Goal: Information Seeking & Learning: Understand process/instructions

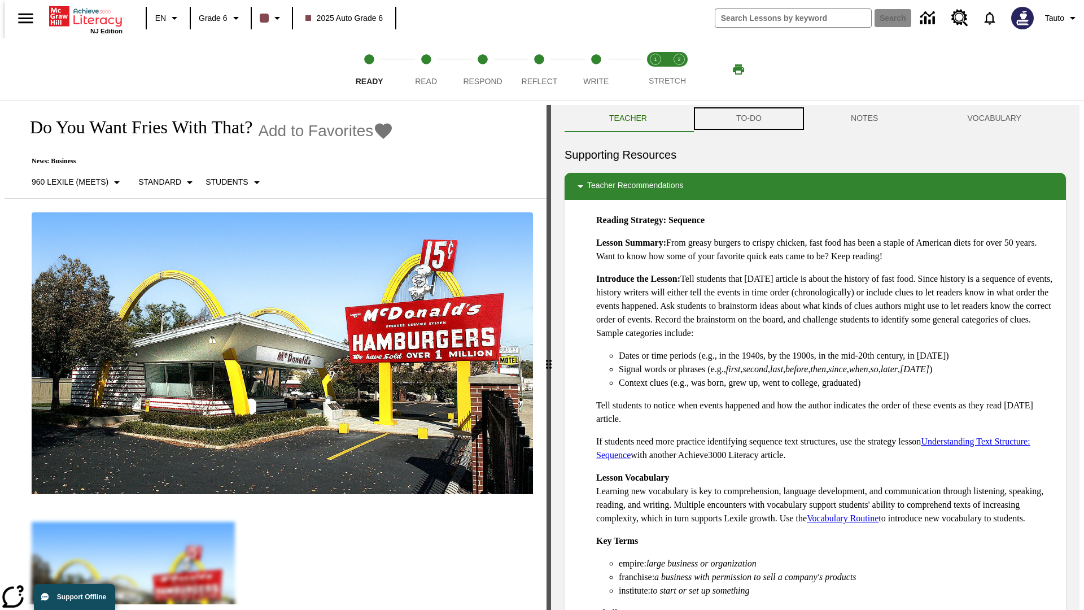
click at [748, 119] on button "TO-DO" at bounding box center [749, 118] width 115 height 27
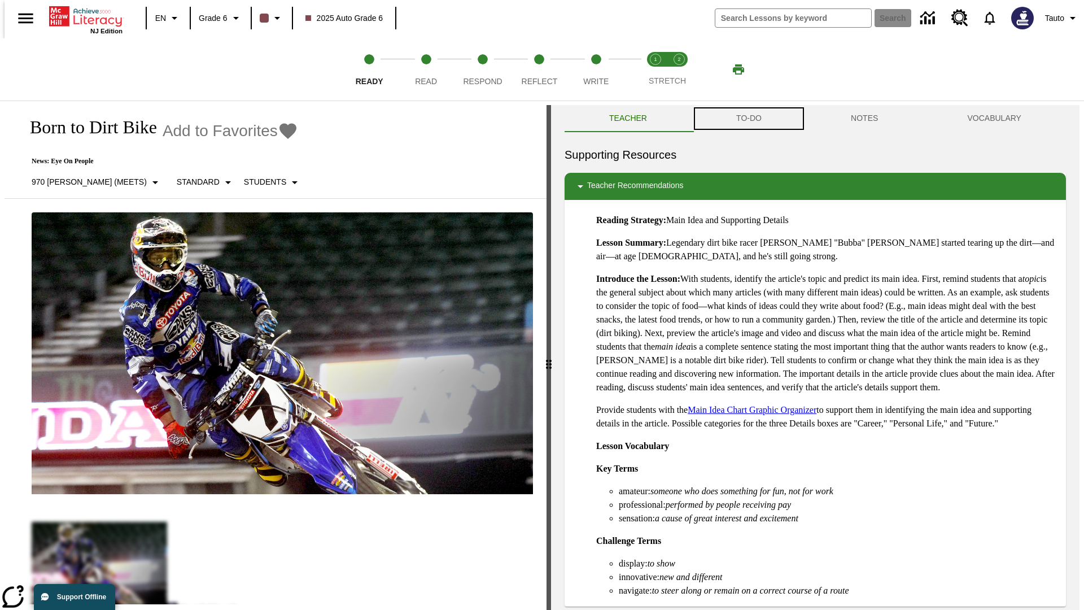
click at [748, 119] on button "TO-DO" at bounding box center [749, 118] width 115 height 27
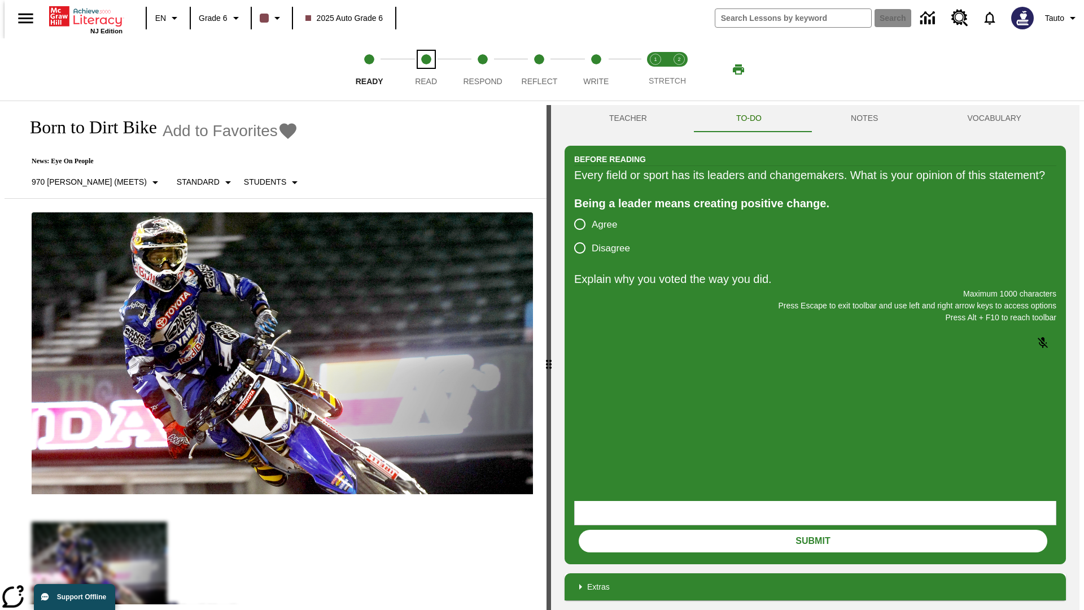
click at [426, 69] on span "Read" at bounding box center [426, 77] width 22 height 20
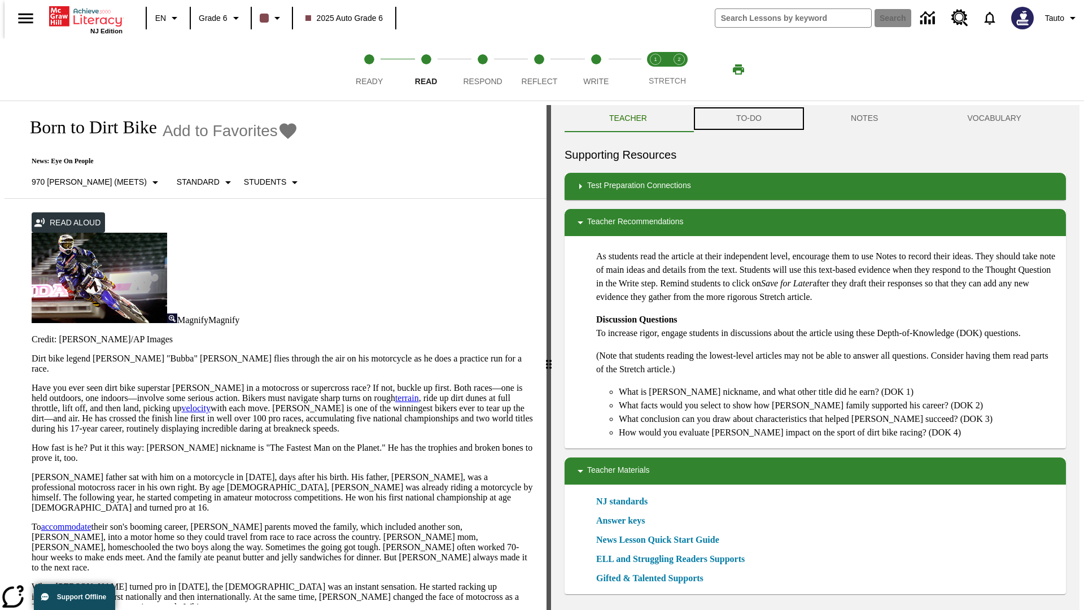
scroll to position [1, 0]
click at [748, 119] on button "TO-DO" at bounding box center [749, 117] width 115 height 27
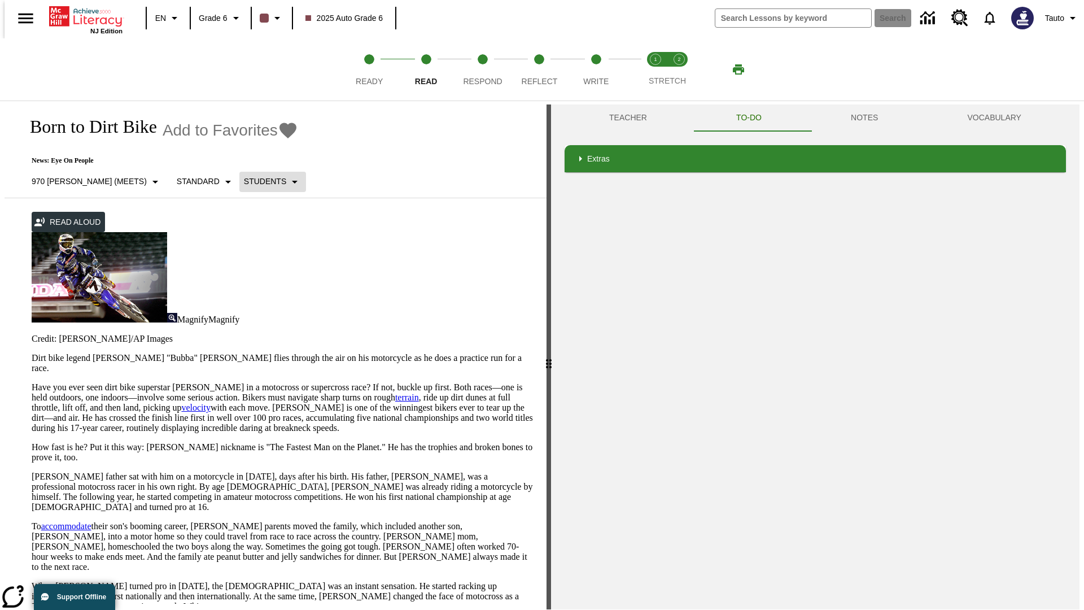
click at [244, 181] on p "Students" at bounding box center [265, 182] width 42 height 12
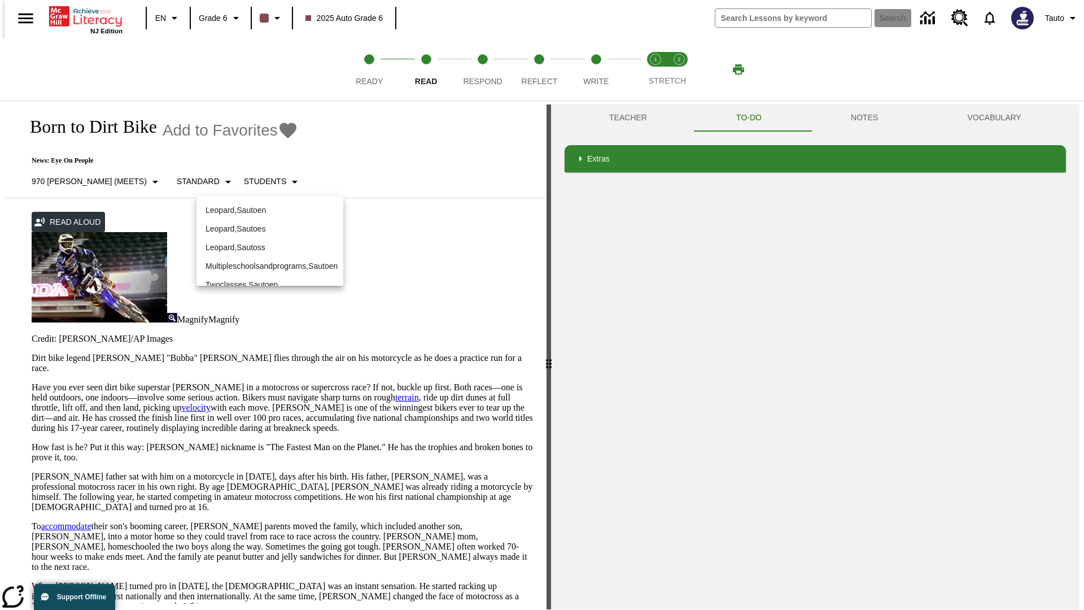
click at [270, 210] on p "Leopard , Sautoen" at bounding box center [270, 210] width 129 height 12
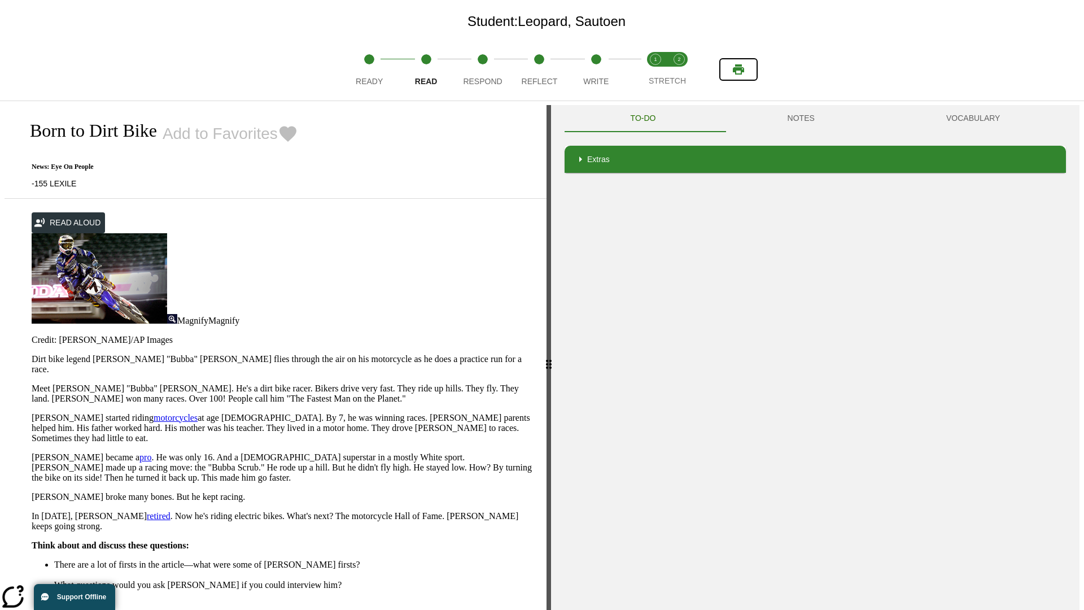
click at [739, 69] on icon "Print" at bounding box center [738, 69] width 11 height 10
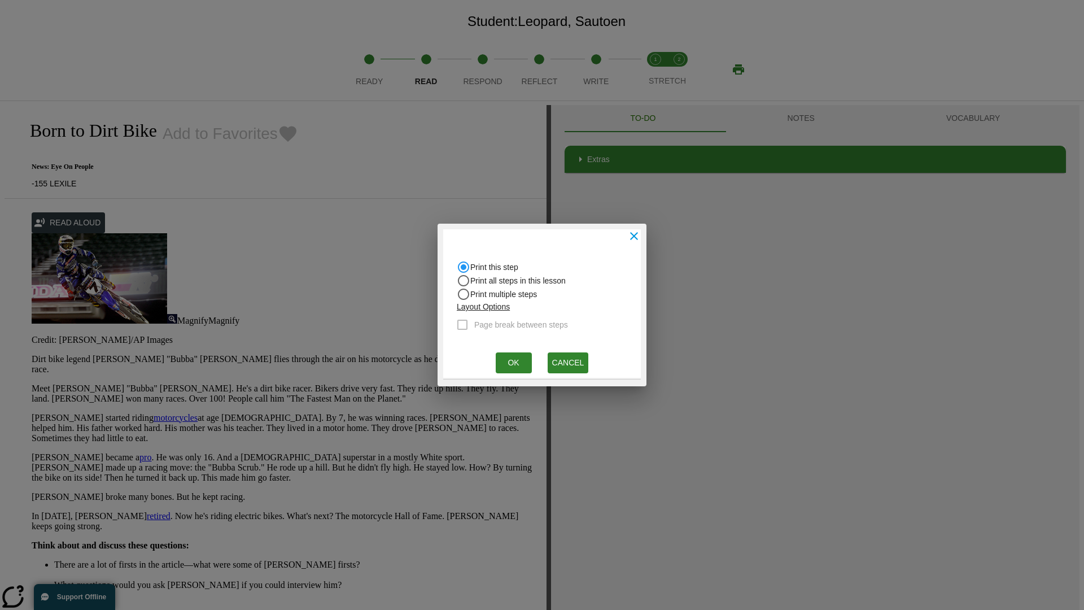
click at [464, 274] on input "Print all steps in this lesson" at bounding box center [464, 267] width 14 height 14
radio input "true"
radio input "false"
checkbox input "true"
click at [513, 363] on button "Ok" at bounding box center [514, 362] width 36 height 21
